Goal: Information Seeking & Learning: Learn about a topic

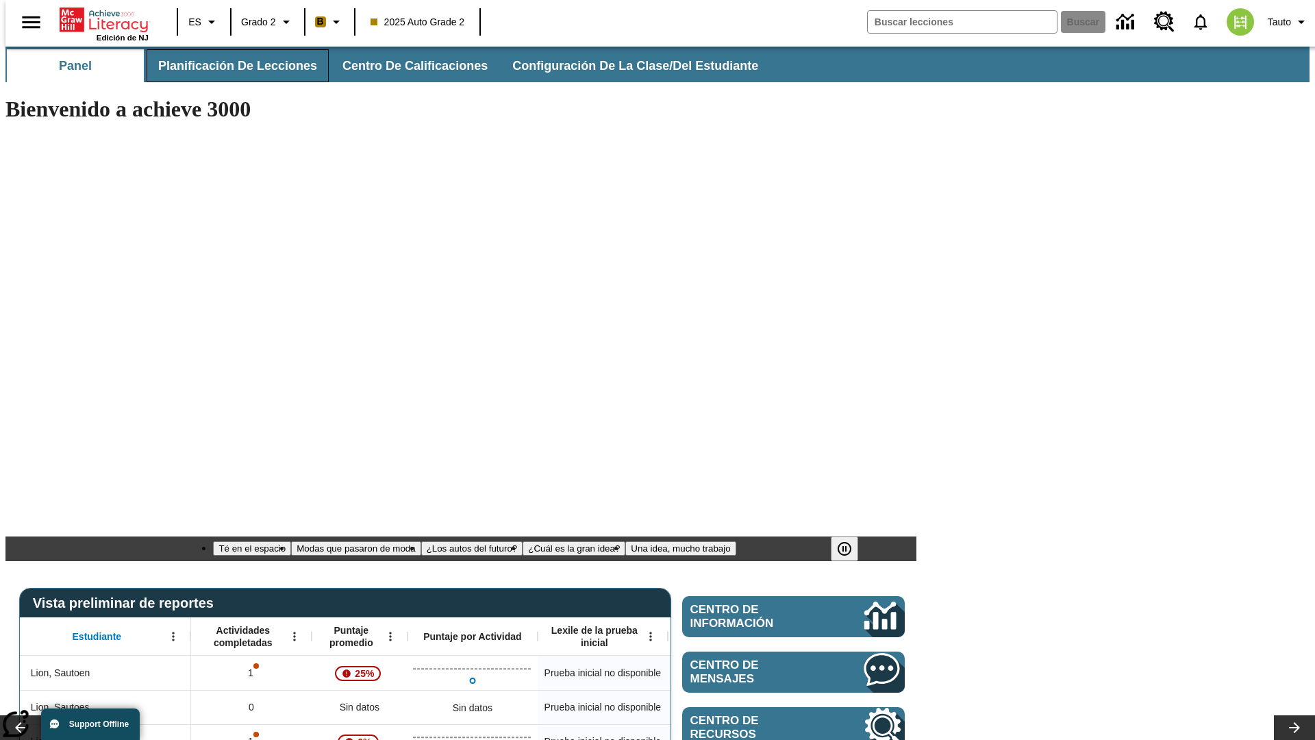
click at [230, 66] on span "Planificación de lecciones" at bounding box center [237, 66] width 159 height 16
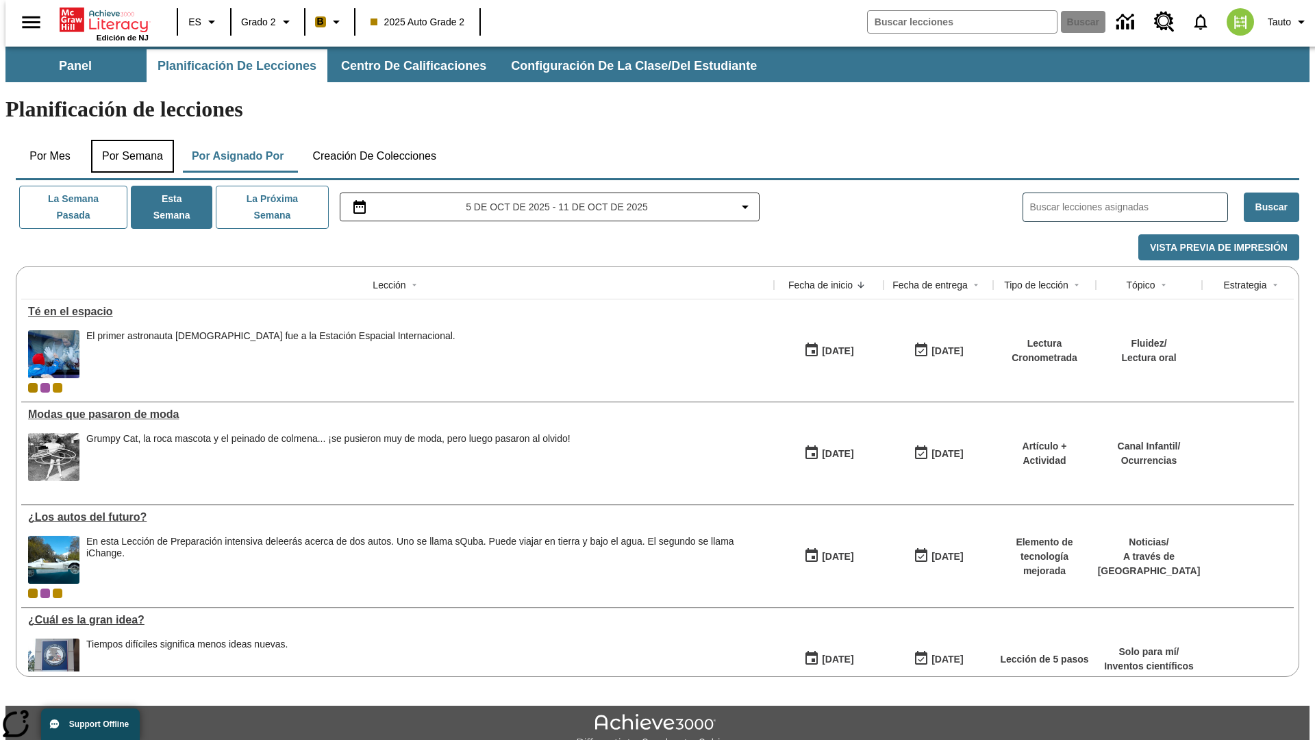
click at [128, 140] on button "Por semana" at bounding box center [132, 156] width 83 height 33
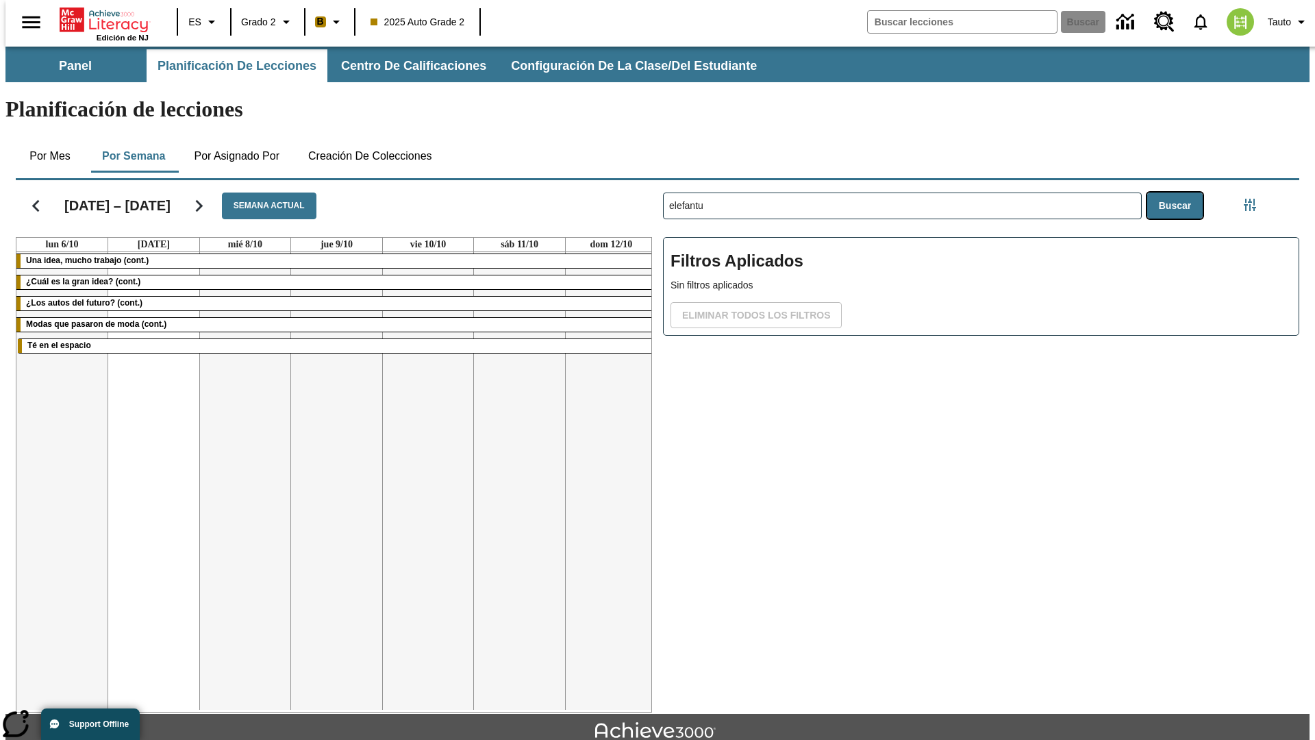
click at [1178, 193] on button "Buscar" at bounding box center [1175, 206] width 55 height 27
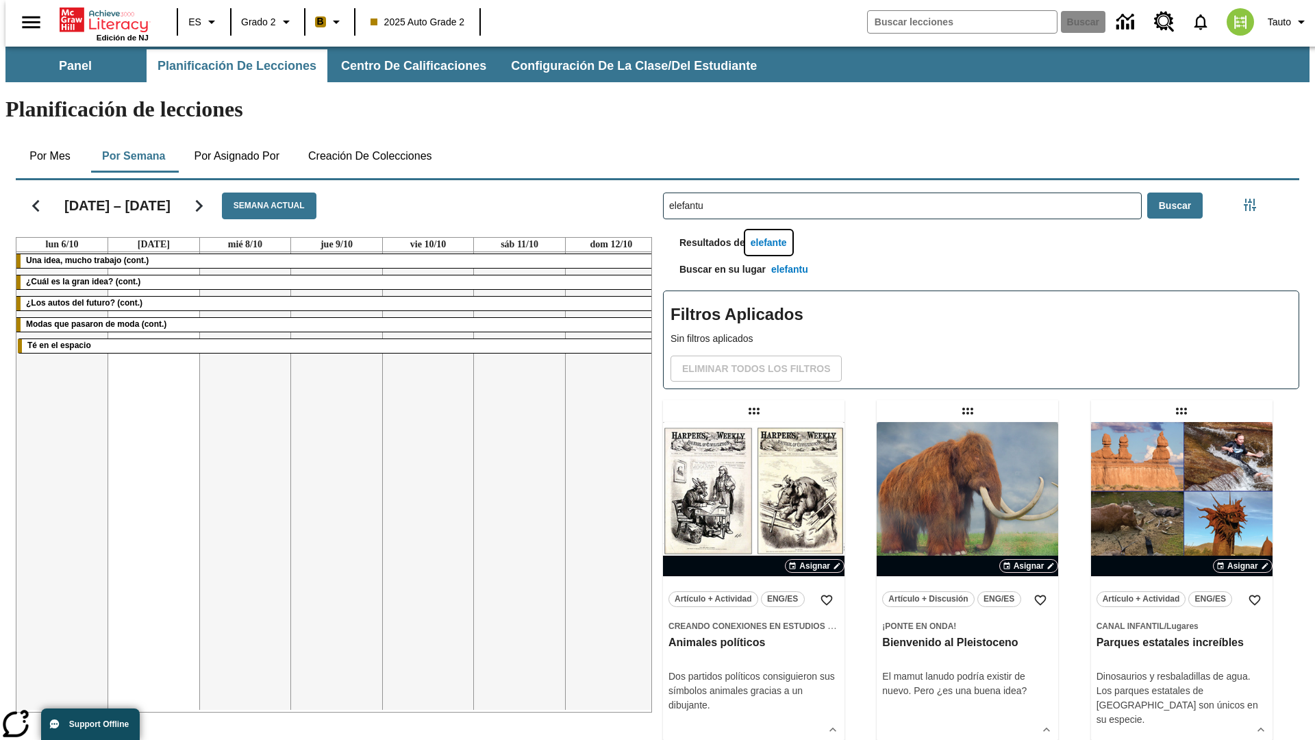
click at [771, 230] on button "elefante" at bounding box center [768, 242] width 47 height 25
type input "elefante"
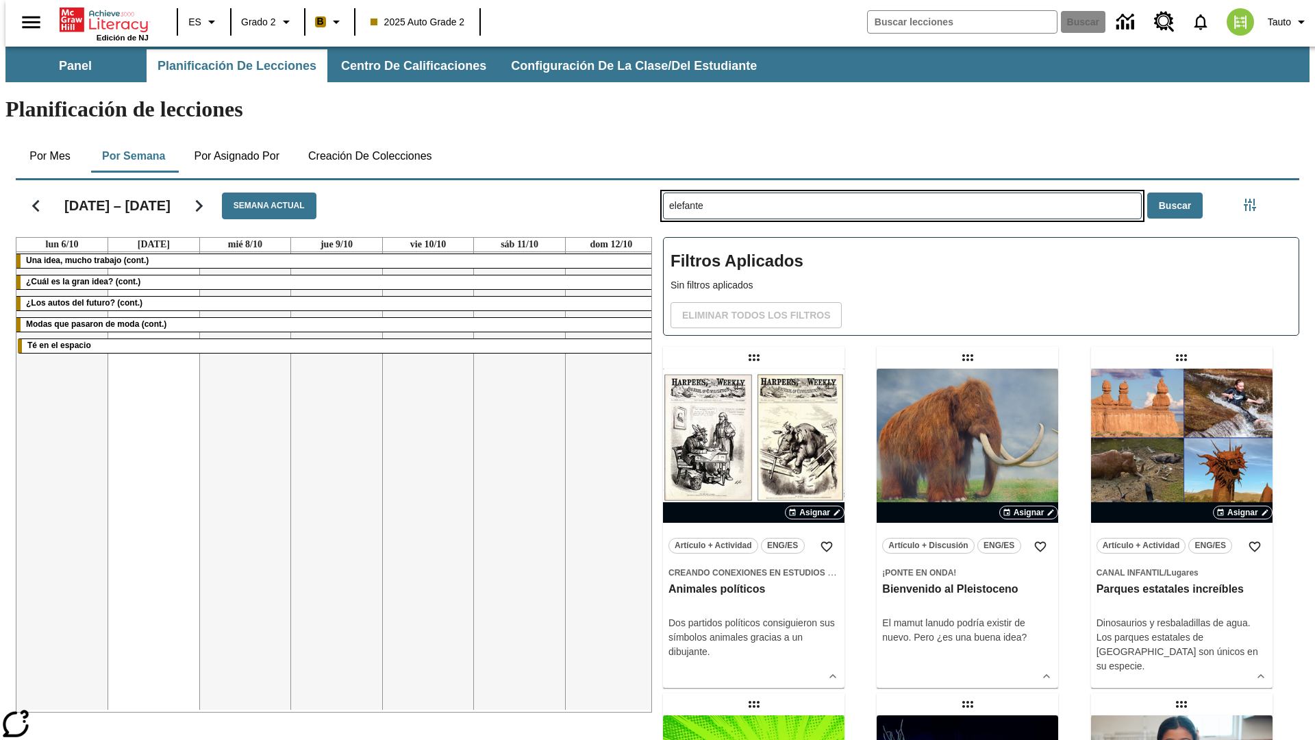
type input "elefantu"
